Goal: Information Seeking & Learning: Learn about a topic

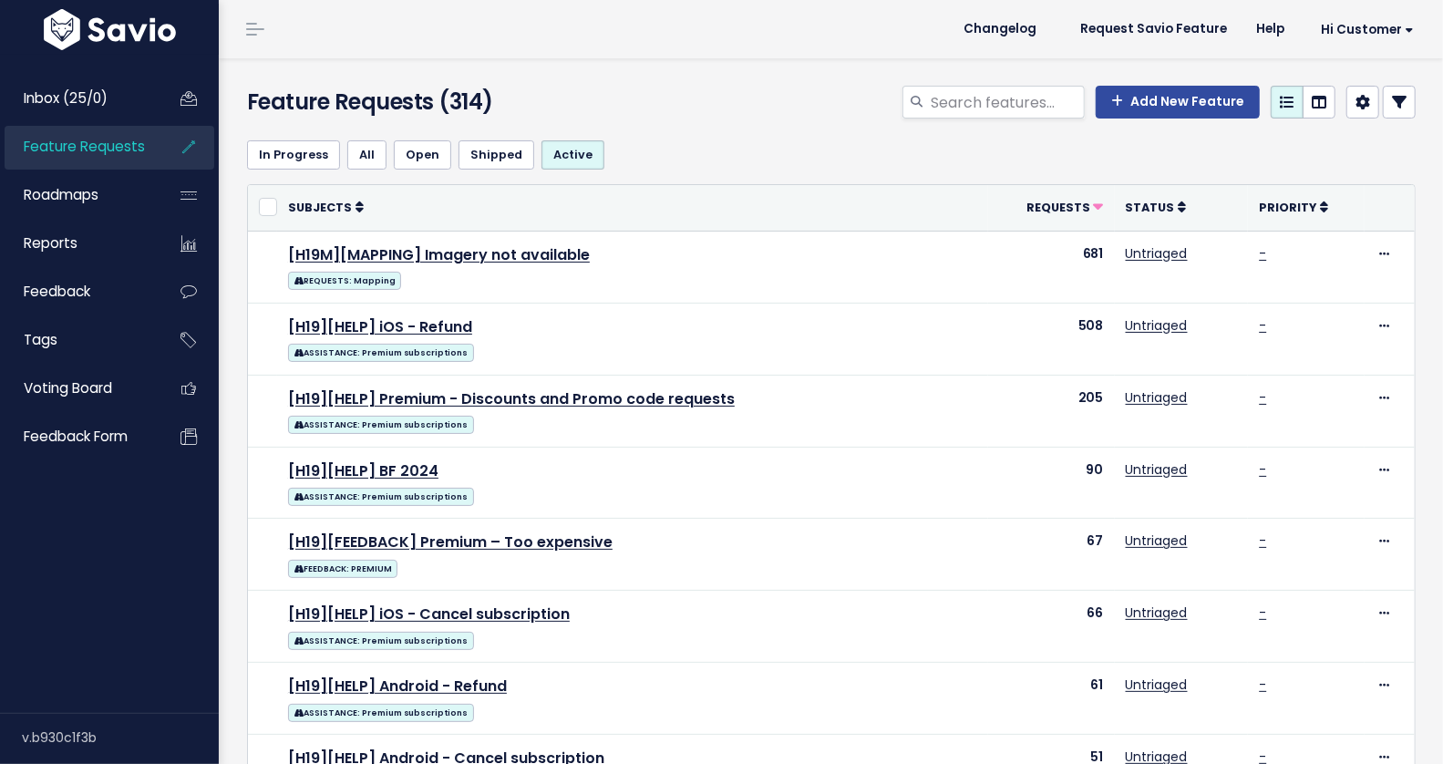
click at [86, 149] on span "Feature Requests" at bounding box center [84, 146] width 121 height 19
click at [1392, 99] on icon at bounding box center [1399, 102] width 15 height 15
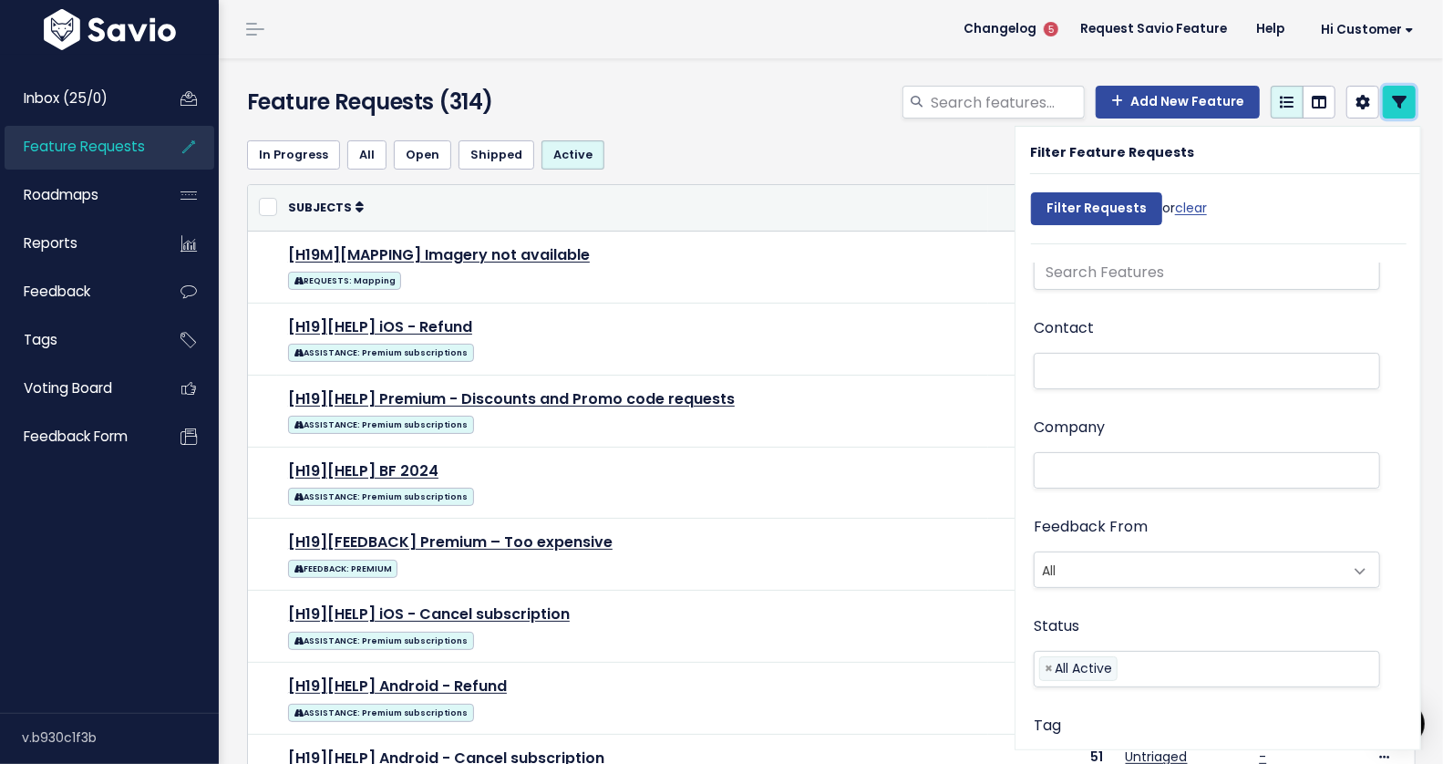
scroll to position [46, 0]
click at [1120, 578] on span "All" at bounding box center [1188, 568] width 308 height 35
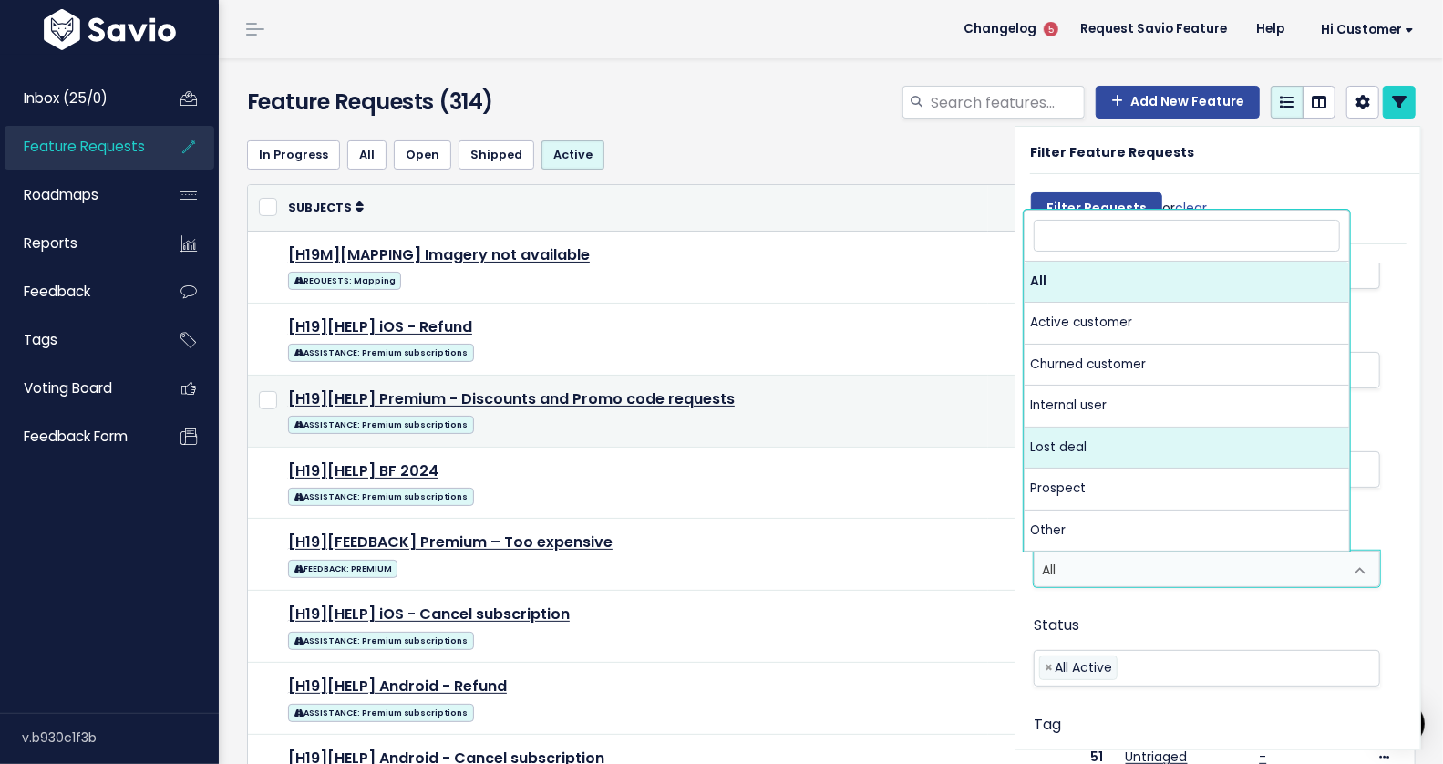
click at [904, 442] on td "[H19][HELP] Premium - Discounts and Promo code requests ASSISTANCE: Premium sub…" at bounding box center [632, 411] width 711 height 72
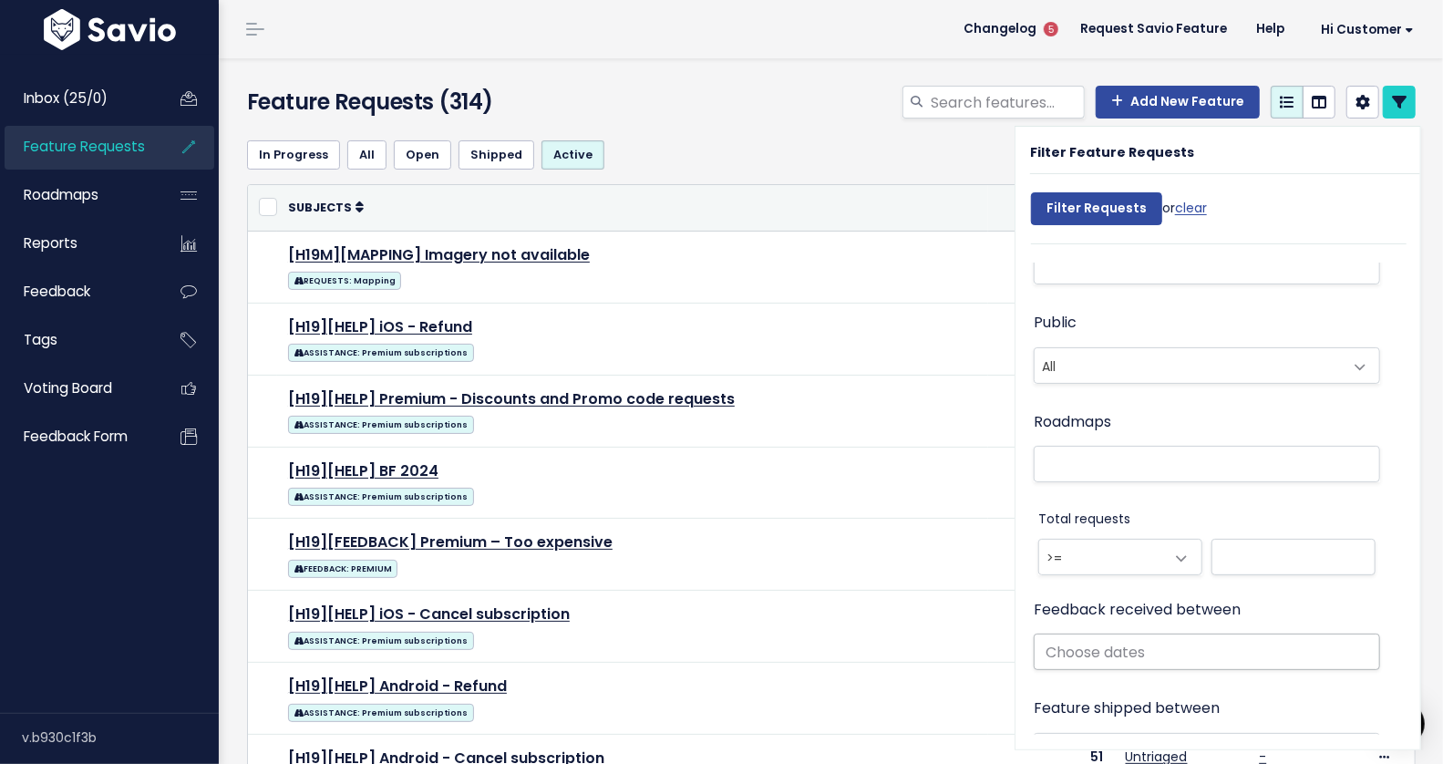
scroll to position [869, 0]
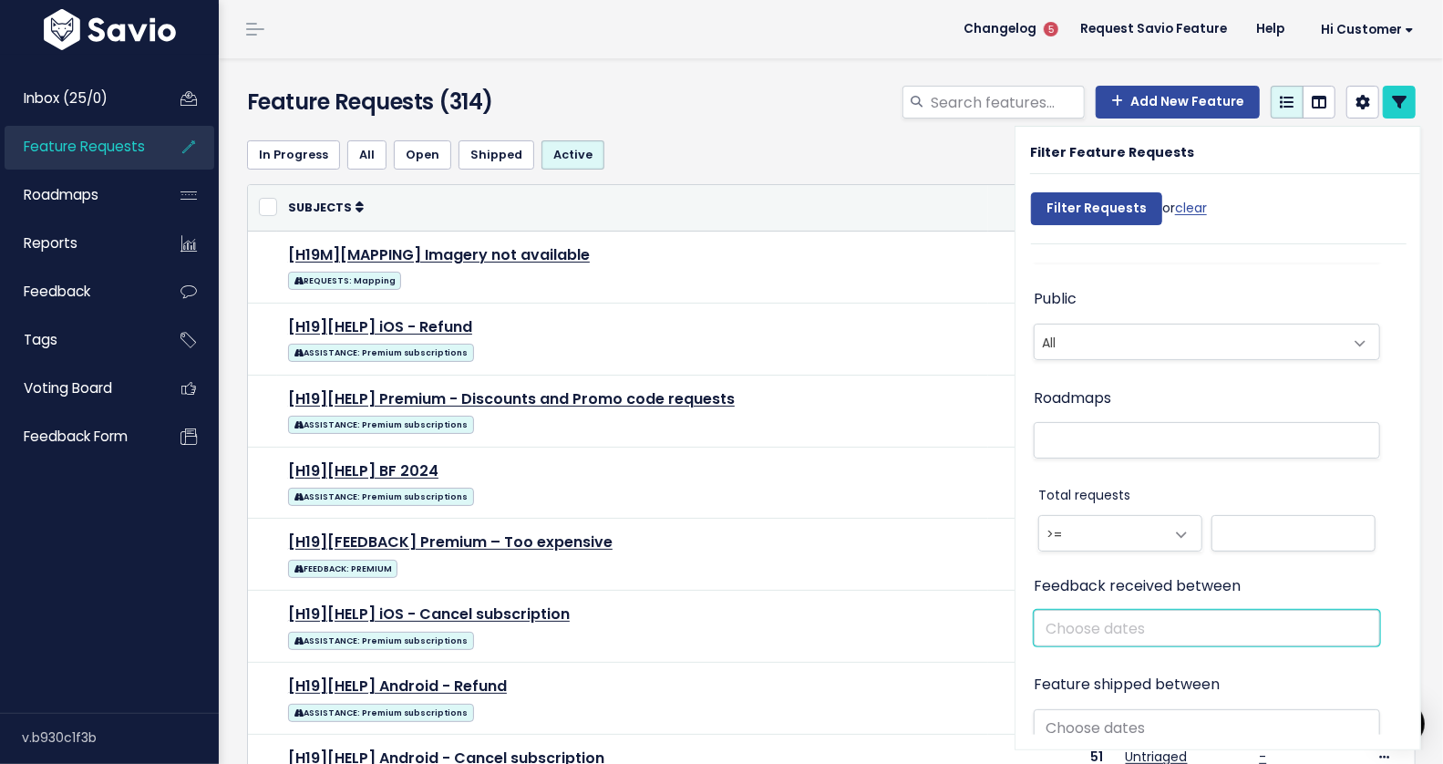
click at [1106, 637] on input "text" at bounding box center [1207, 628] width 346 height 36
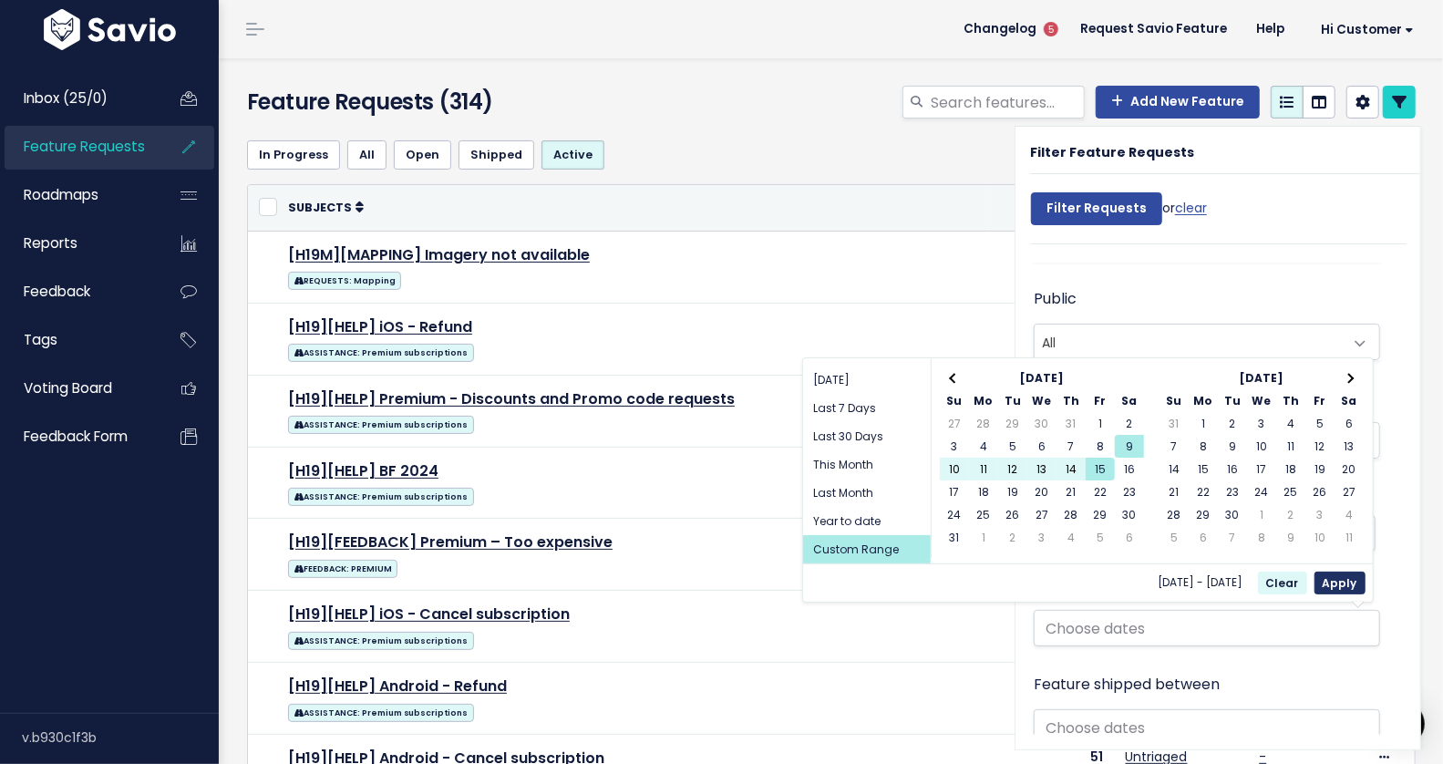
click at [1351, 579] on button "Apply" at bounding box center [1339, 582] width 51 height 23
type input "[DATE] - [DATE]"
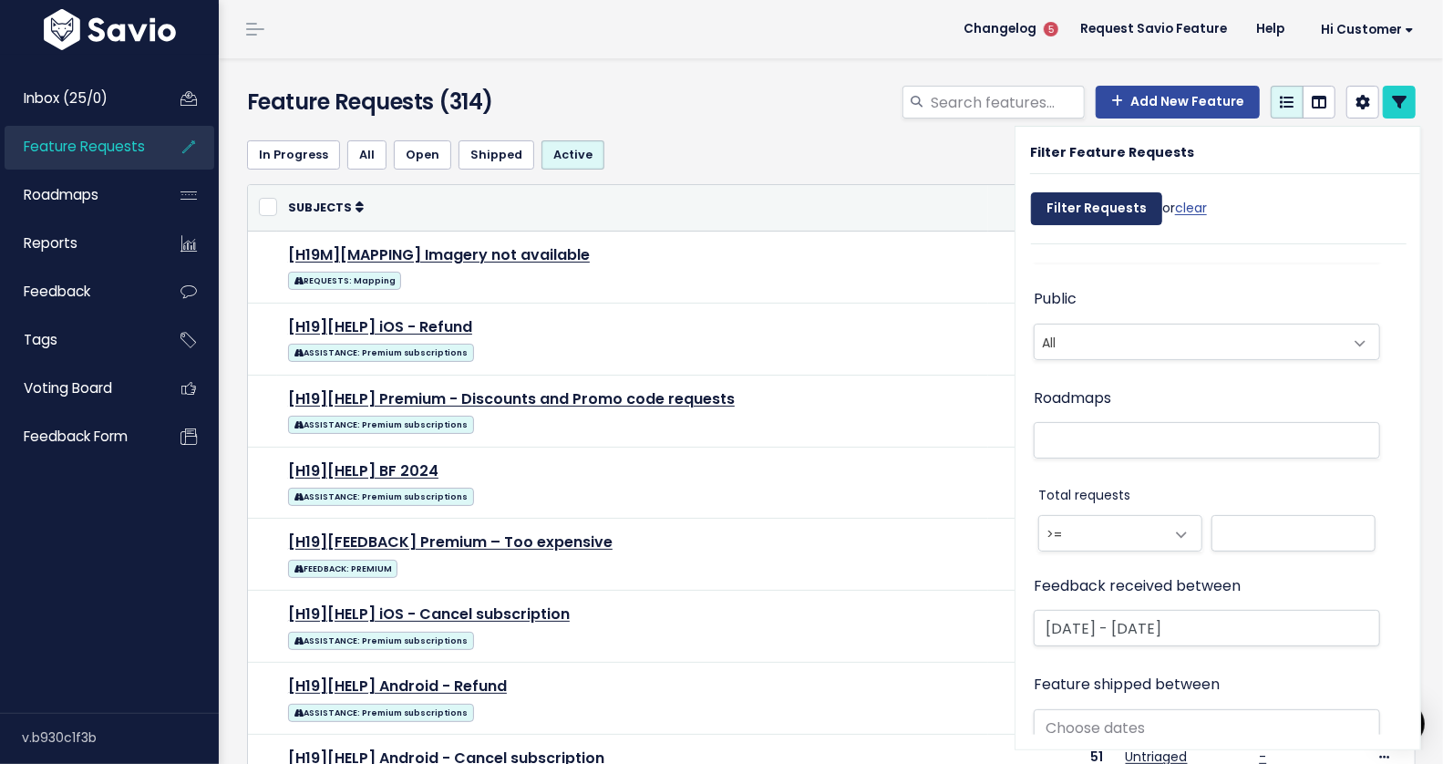
click at [1075, 207] on input "Filter Requests" at bounding box center [1096, 208] width 131 height 33
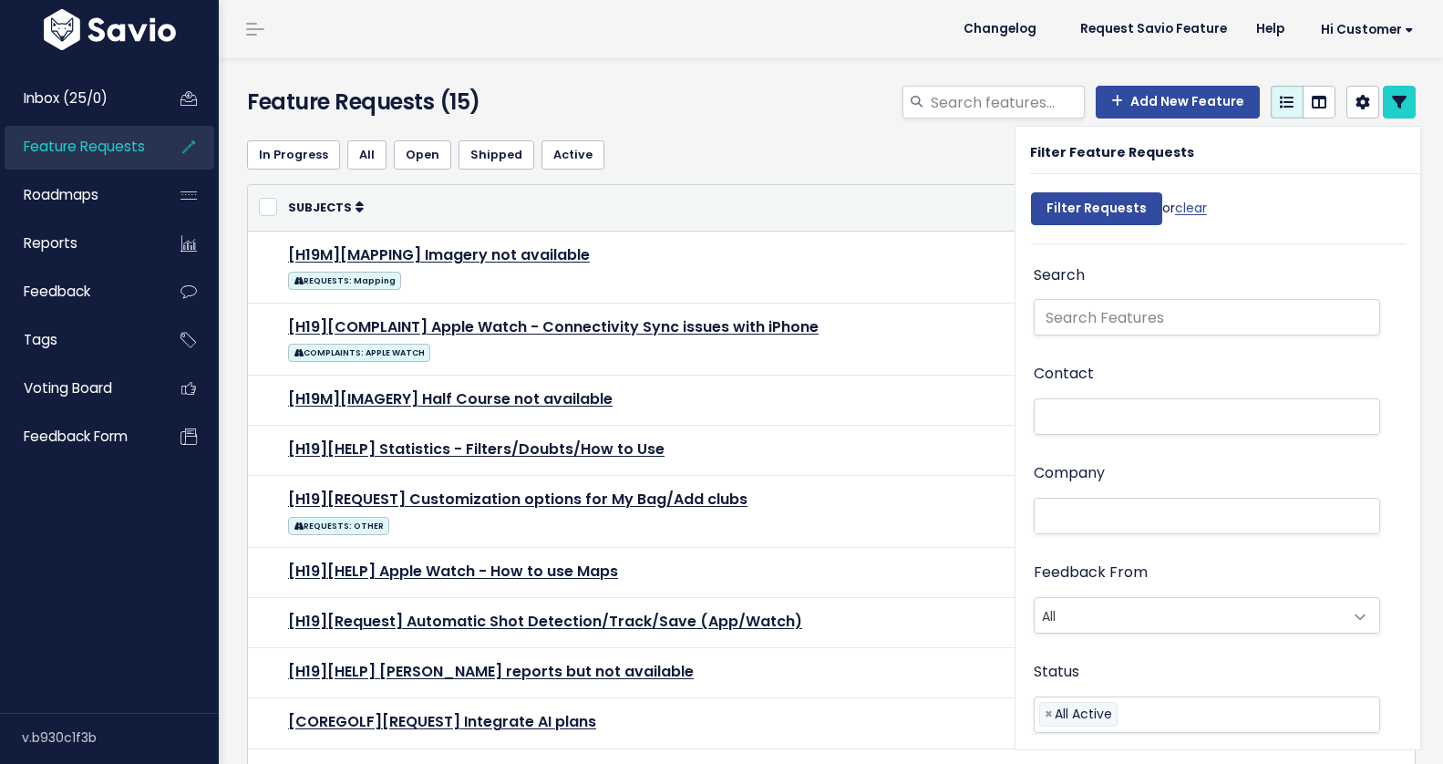
select select
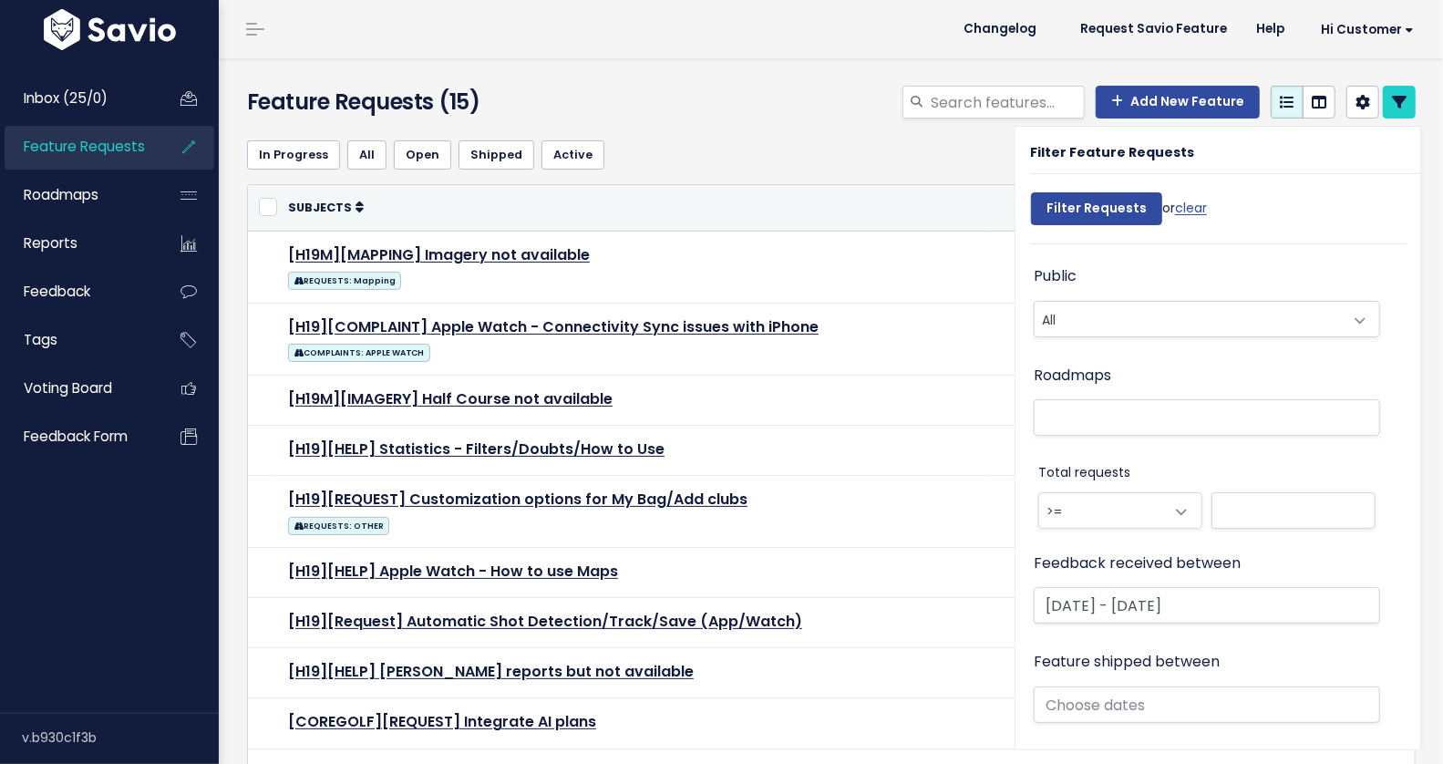
scroll to position [975, 0]
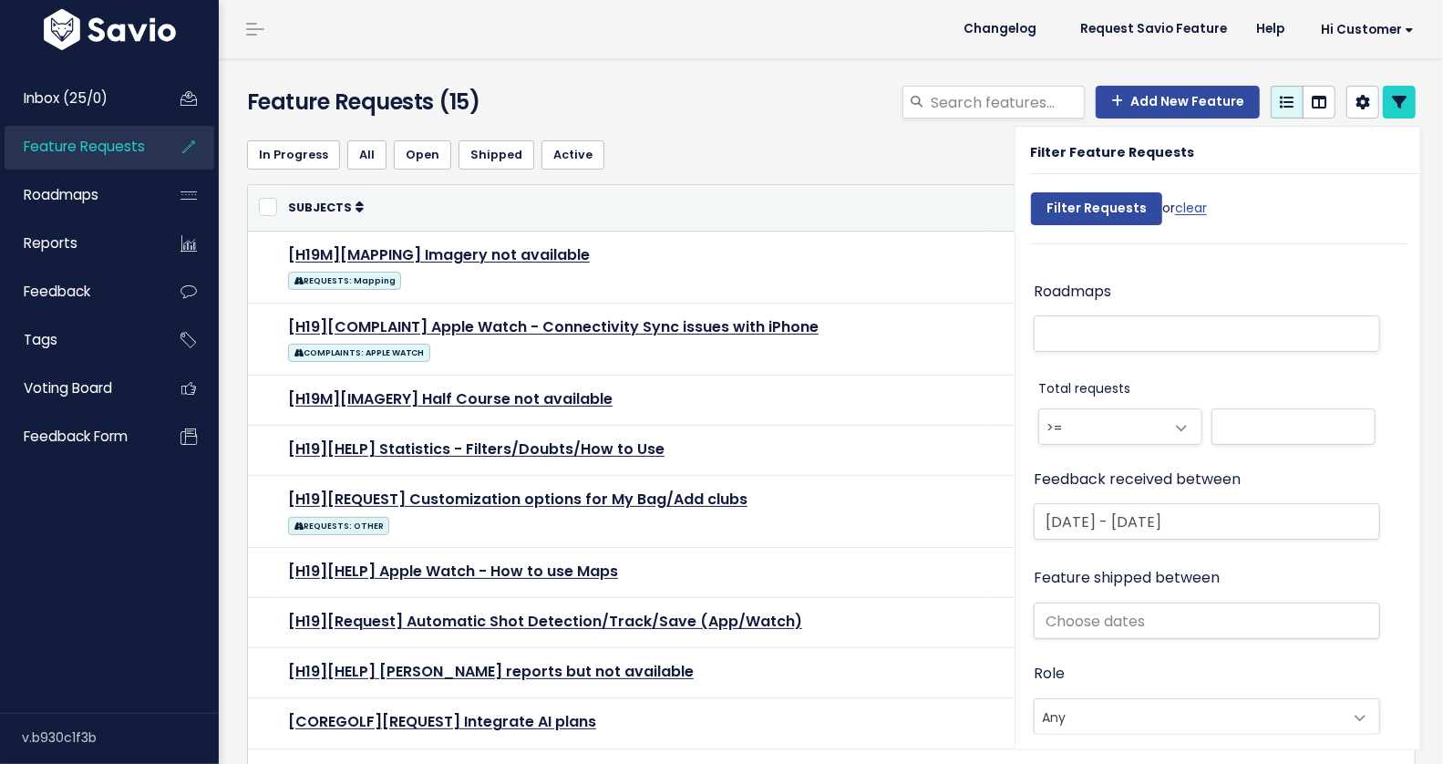
click at [834, 210] on th "Subjects" at bounding box center [632, 208] width 710 height 46
click at [1395, 112] on link at bounding box center [1399, 102] width 33 height 33
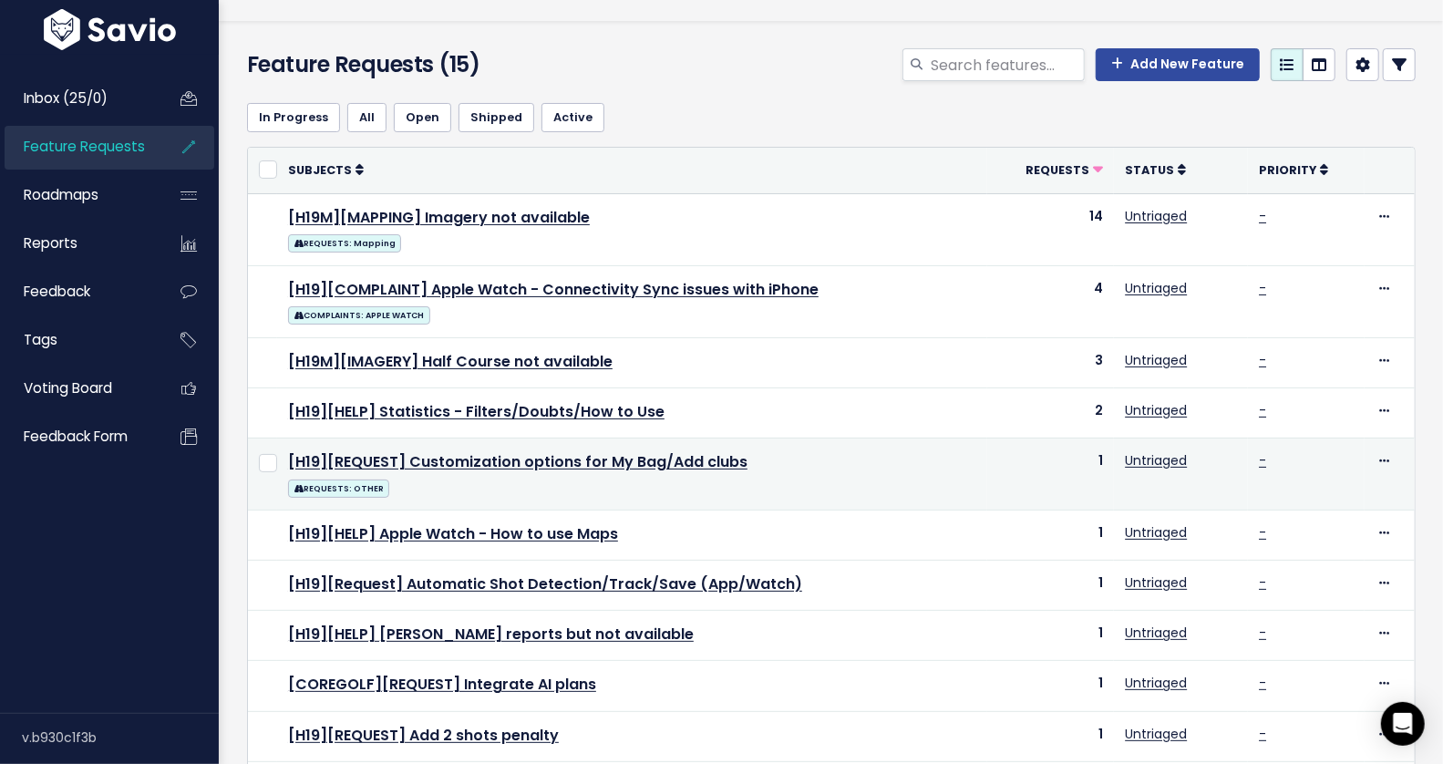
scroll to position [35, 0]
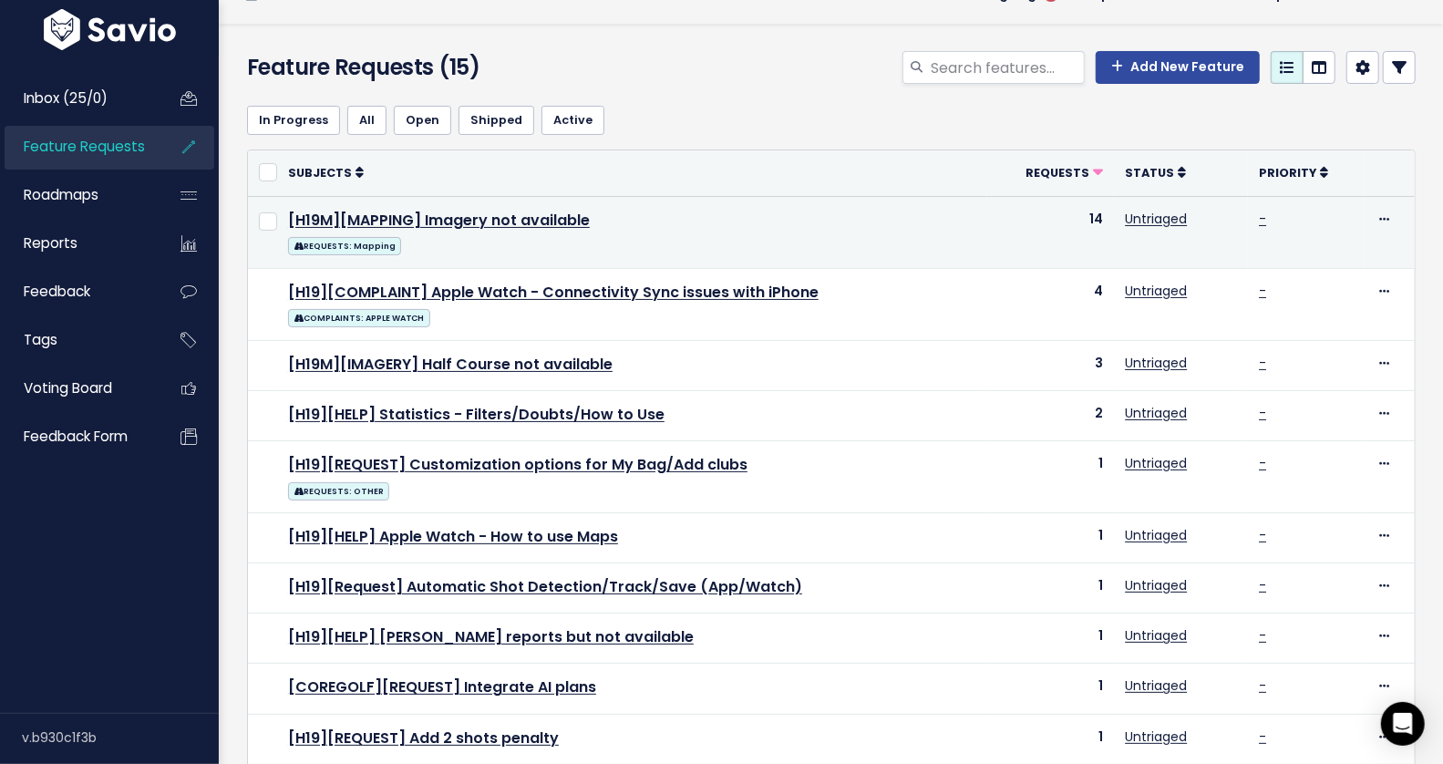
click at [307, 198] on td "[H19M][MAPPING] Imagery not available REQUESTS: Mapping" at bounding box center [632, 232] width 710 height 72
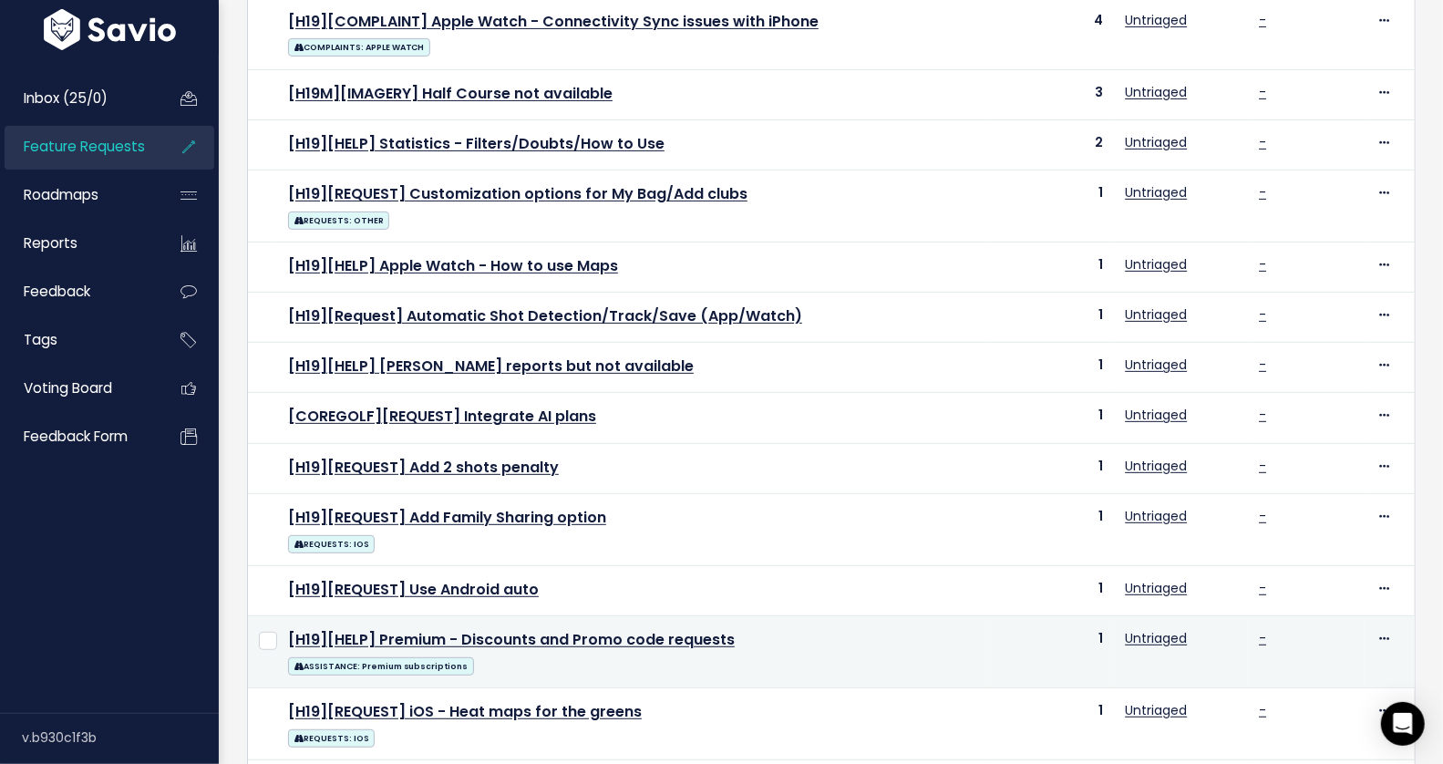
scroll to position [321, 0]
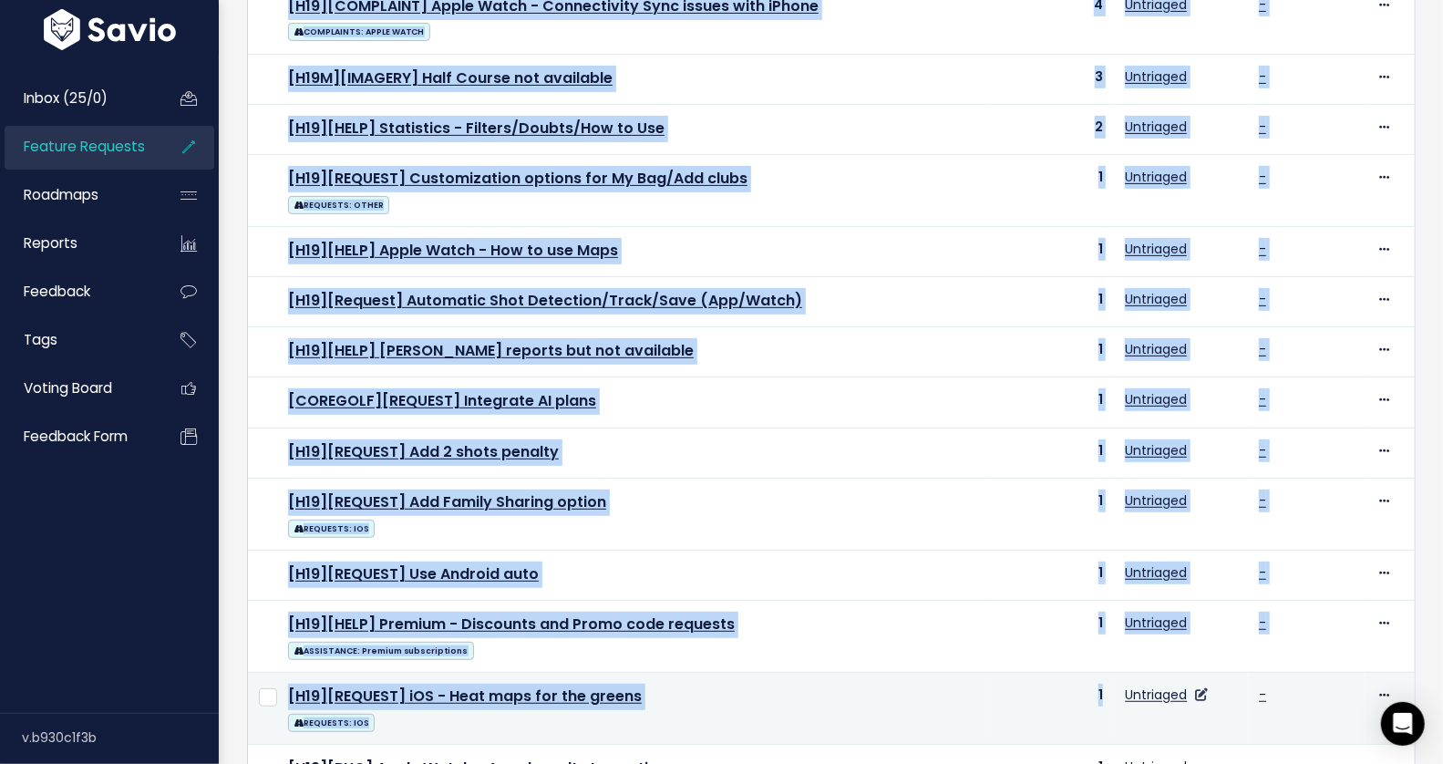
drag, startPoint x: 283, startPoint y: 194, endPoint x: 1111, endPoint y: 678, distance: 958.7
click at [1111, 678] on tbody "[H19M][MAPPING] Imagery not available REQUESTS: Mapping 14 Untriaged - Edit Upv…" at bounding box center [831, 363] width 1167 height 906
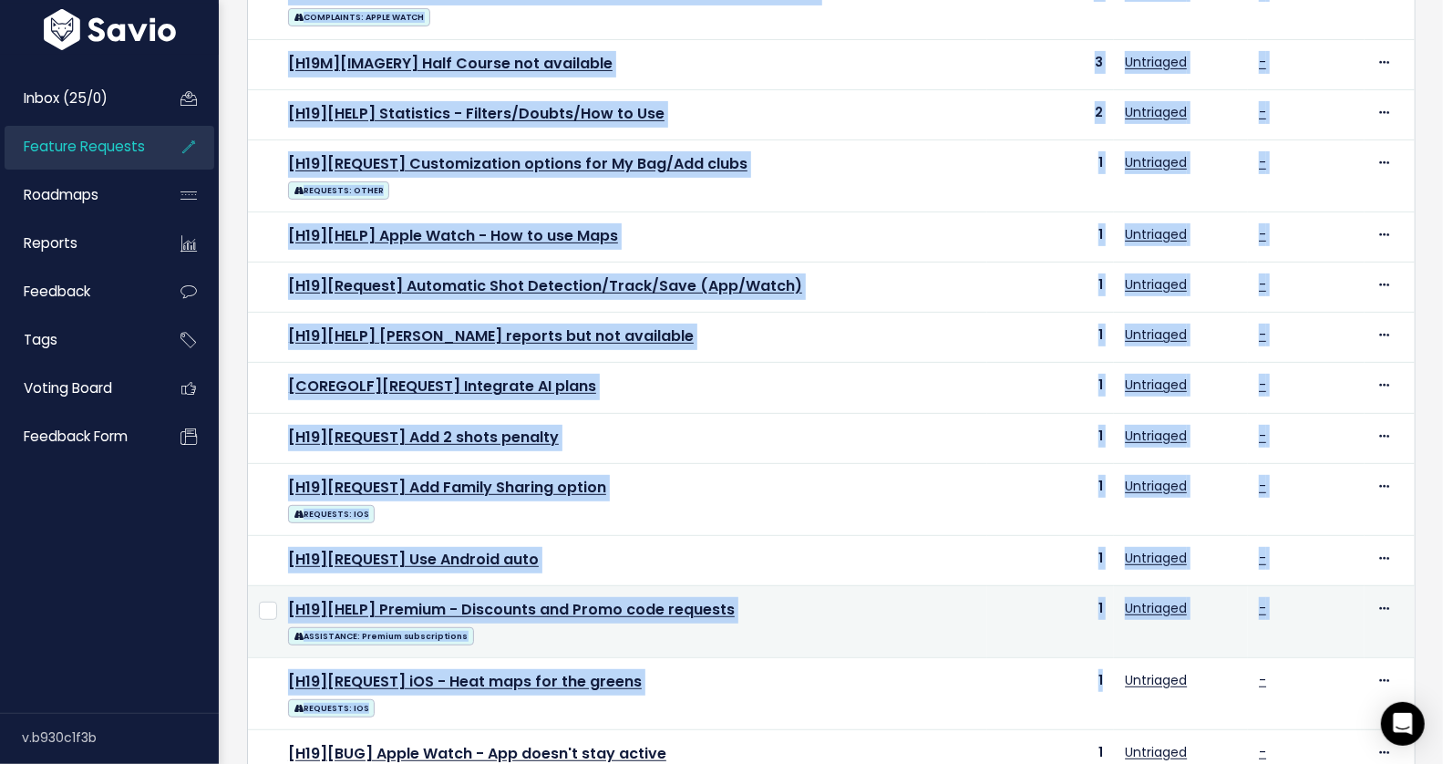
scroll to position [337, 0]
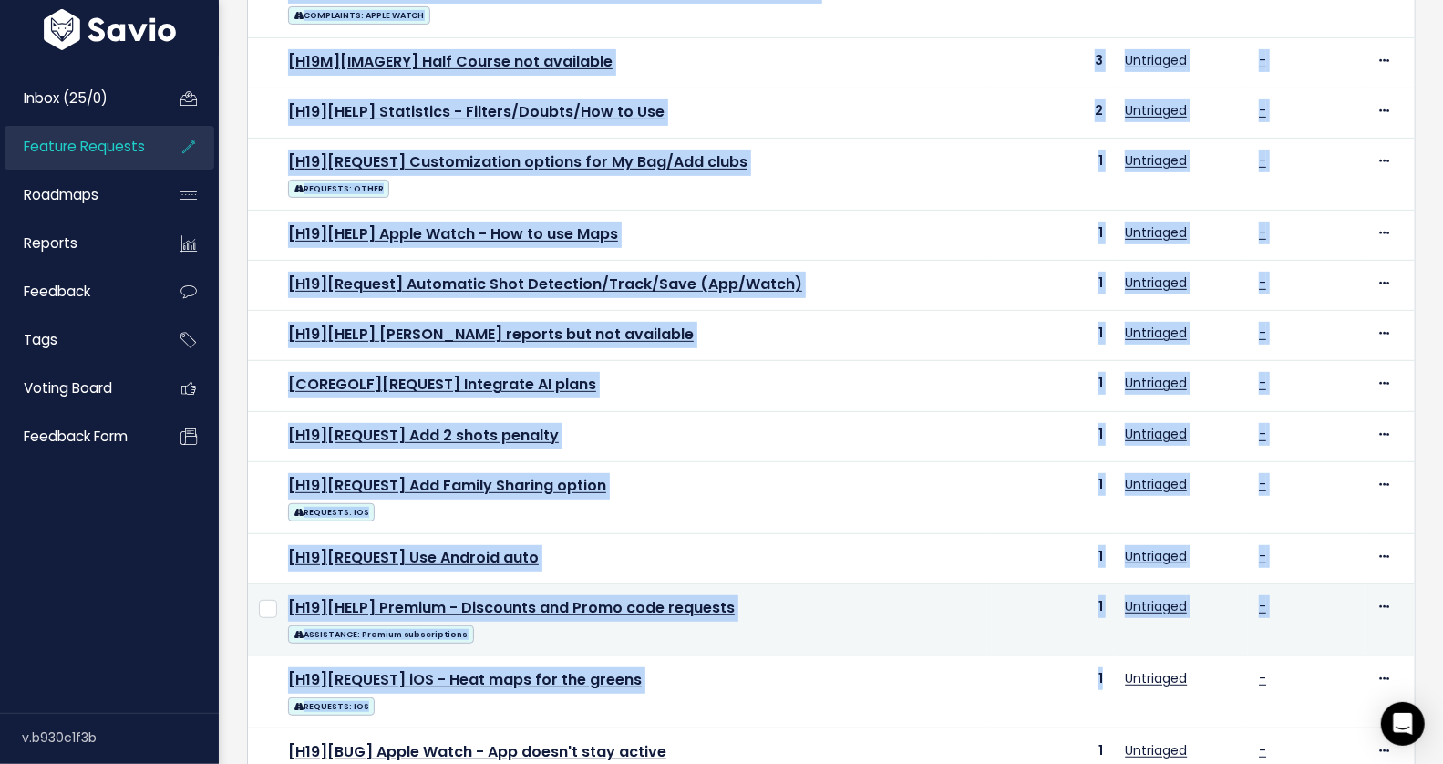
copy tbody "[H19M][MAPPING] Imagery not available REQUESTS: Mapping 14 Untriaged - Edit Upv…"
